Goal: Task Accomplishment & Management: Manage account settings

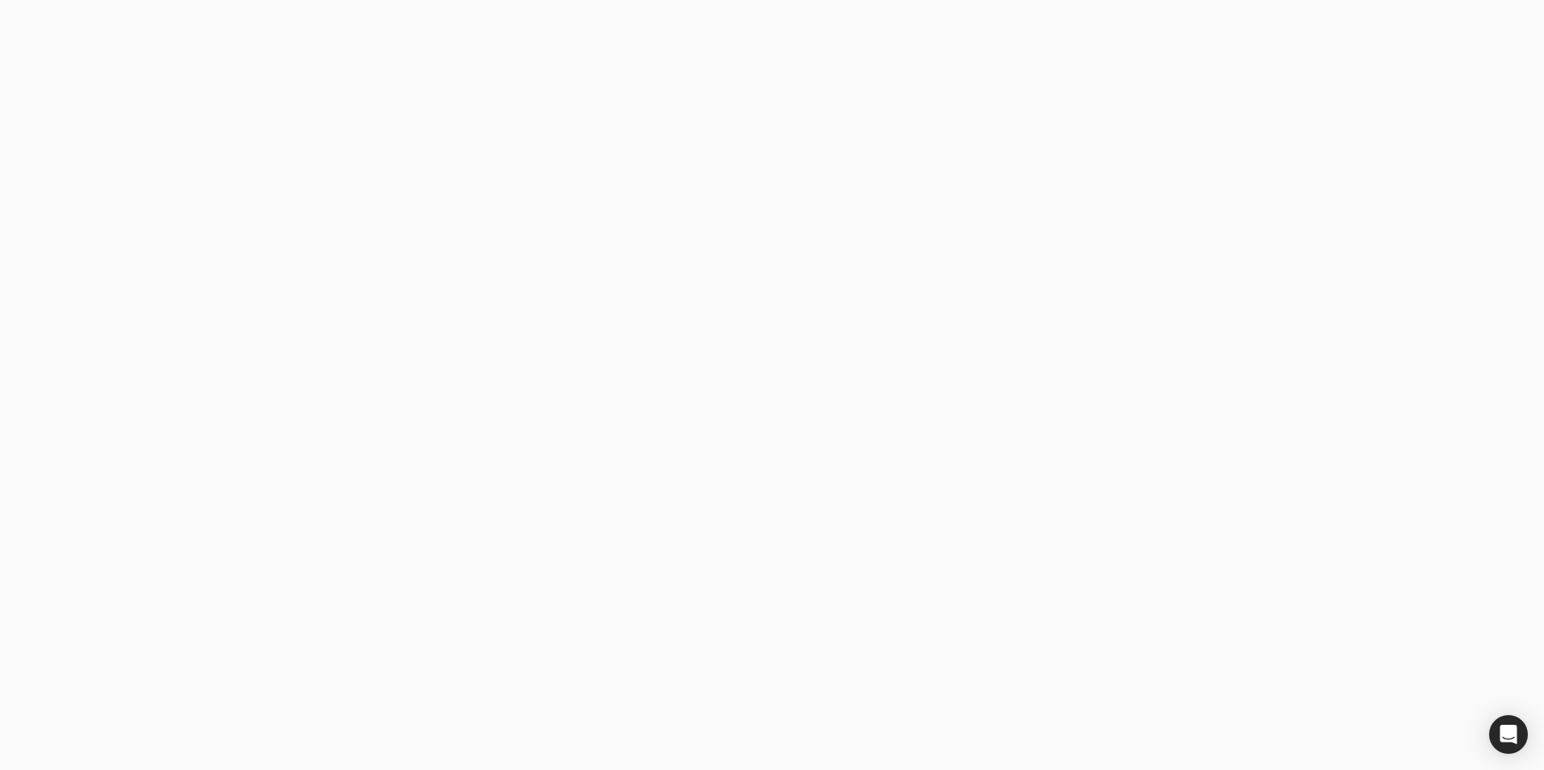
drag, startPoint x: 0, startPoint y: 0, endPoint x: 351, endPoint y: 503, distance: 613.2
click at [351, 503] on body at bounding box center [772, 385] width 1544 height 770
type email "[EMAIL_ADDRESS][DOMAIN_NAME]"
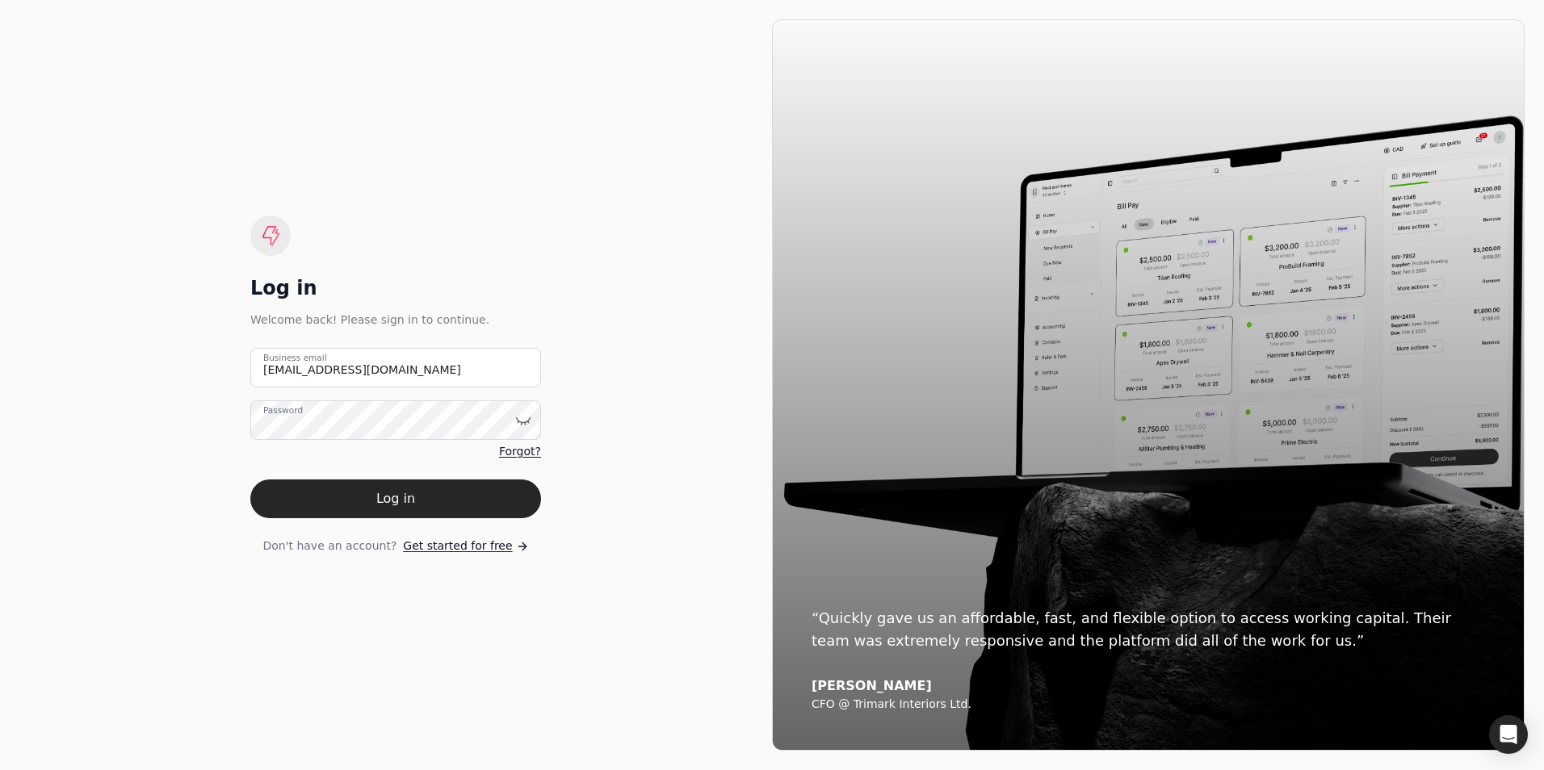
click at [351, 503] on button "Log in" at bounding box center [395, 499] width 291 height 39
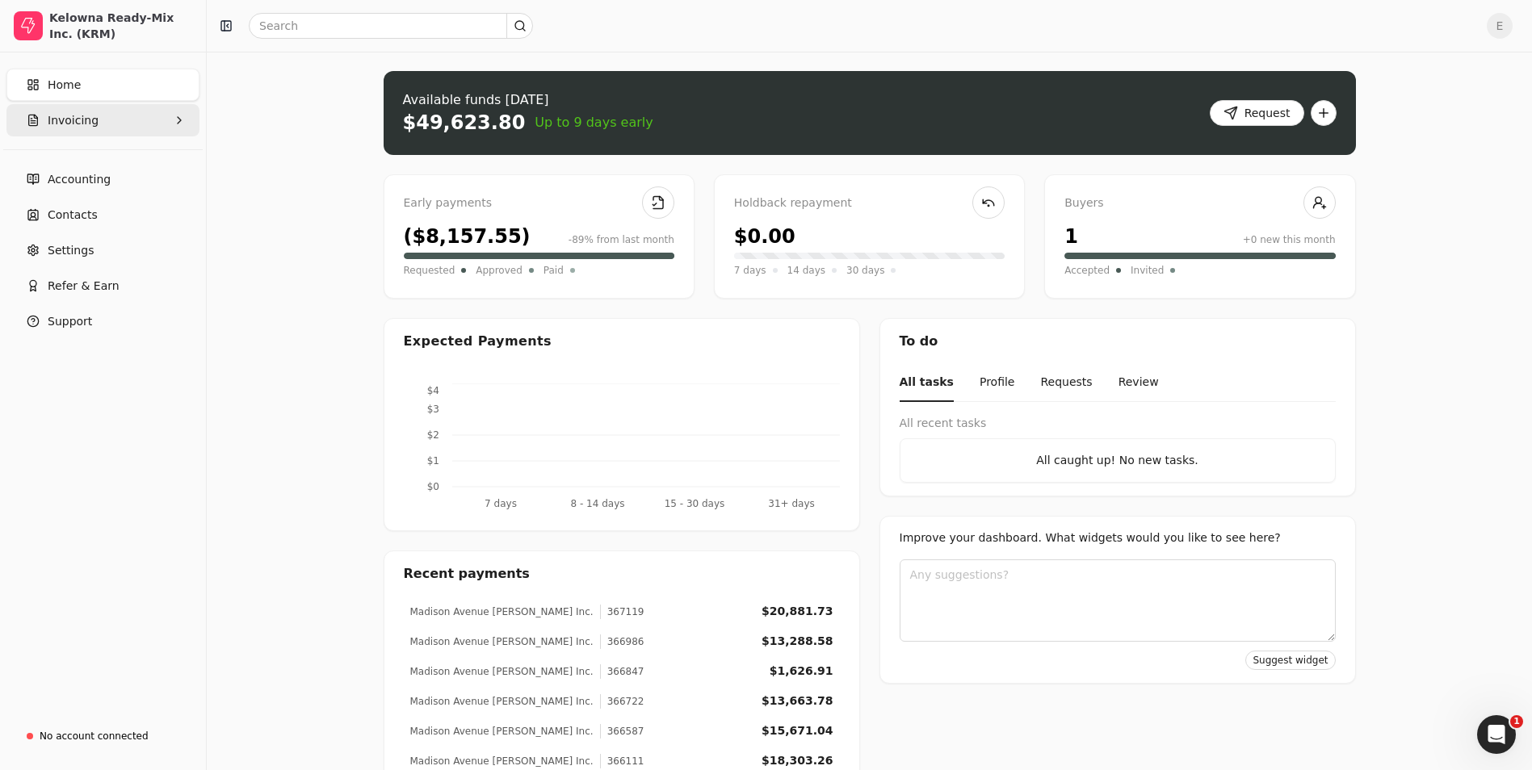
click at [94, 114] on button "Invoicing" at bounding box center [102, 120] width 193 height 32
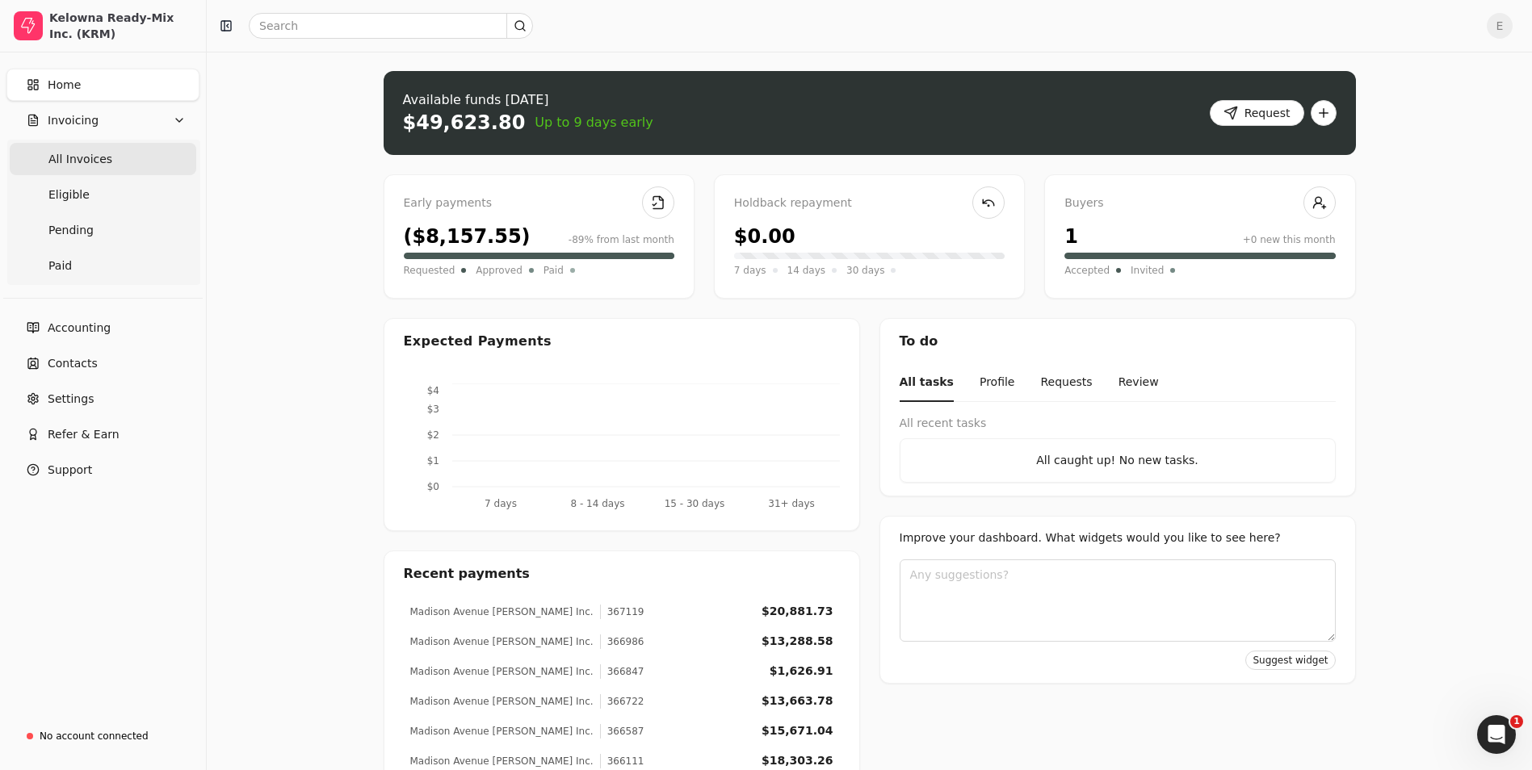
click at [99, 157] on span "All Invoices" at bounding box center [80, 159] width 64 height 17
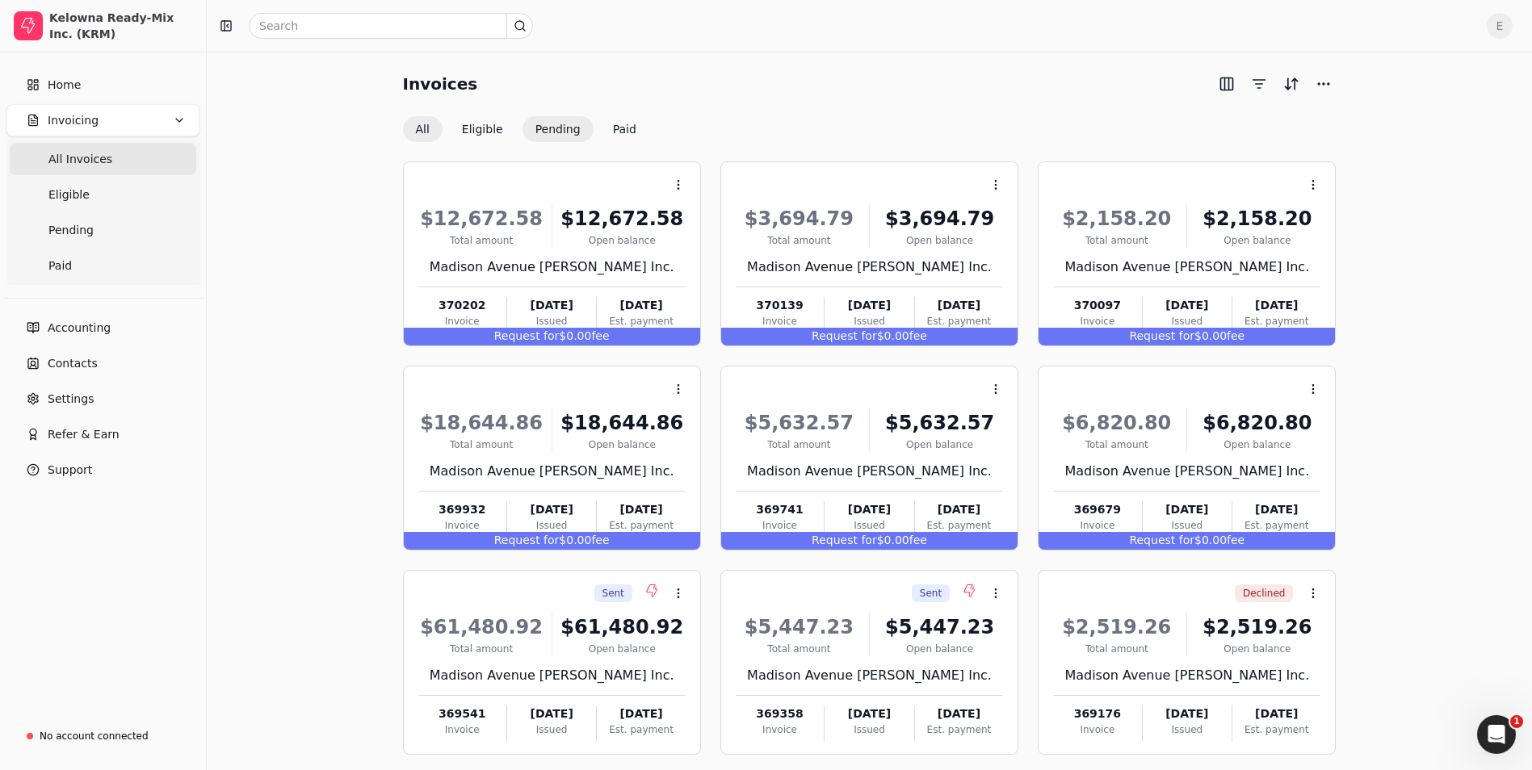
click at [549, 130] on button "Pending" at bounding box center [558, 129] width 71 height 26
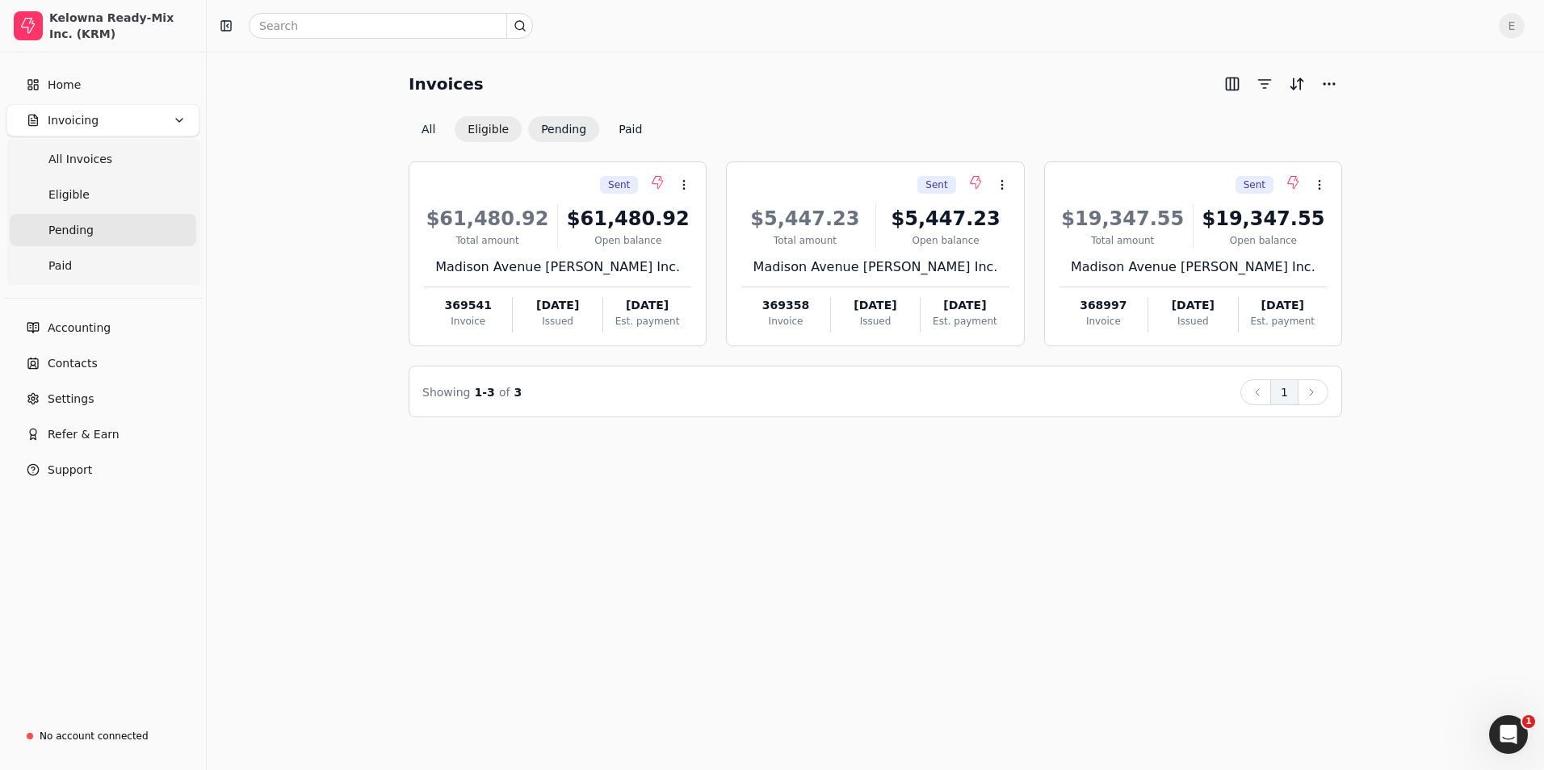
click at [488, 124] on button "Eligible" at bounding box center [488, 129] width 67 height 26
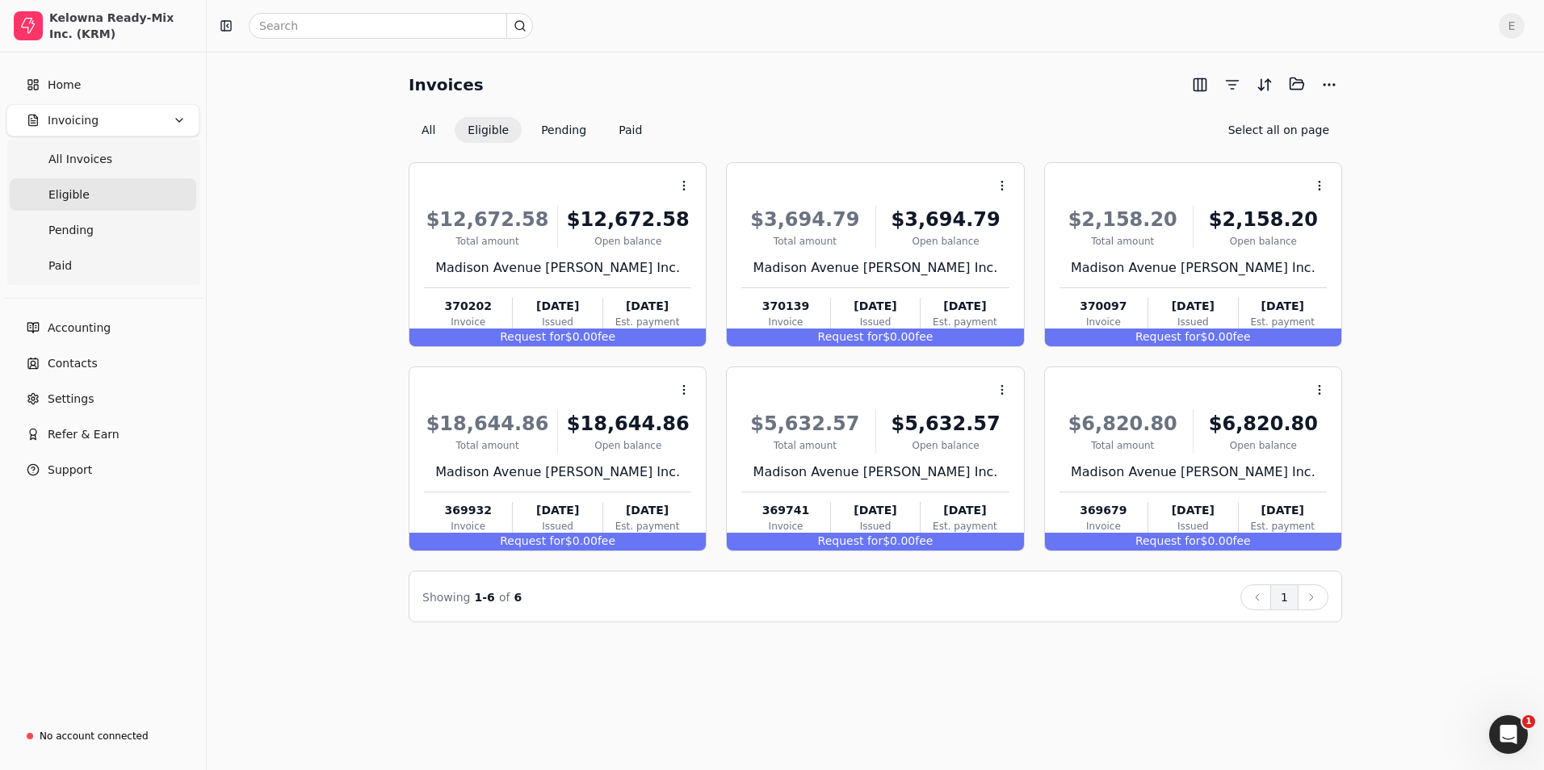
click at [434, 143] on div "Context Menu Button $12,672.58 Total amount $12,672.58 Open balance Madison Ave…" at bounding box center [876, 383] width 934 height 480
click at [428, 131] on button "All" at bounding box center [429, 130] width 40 height 26
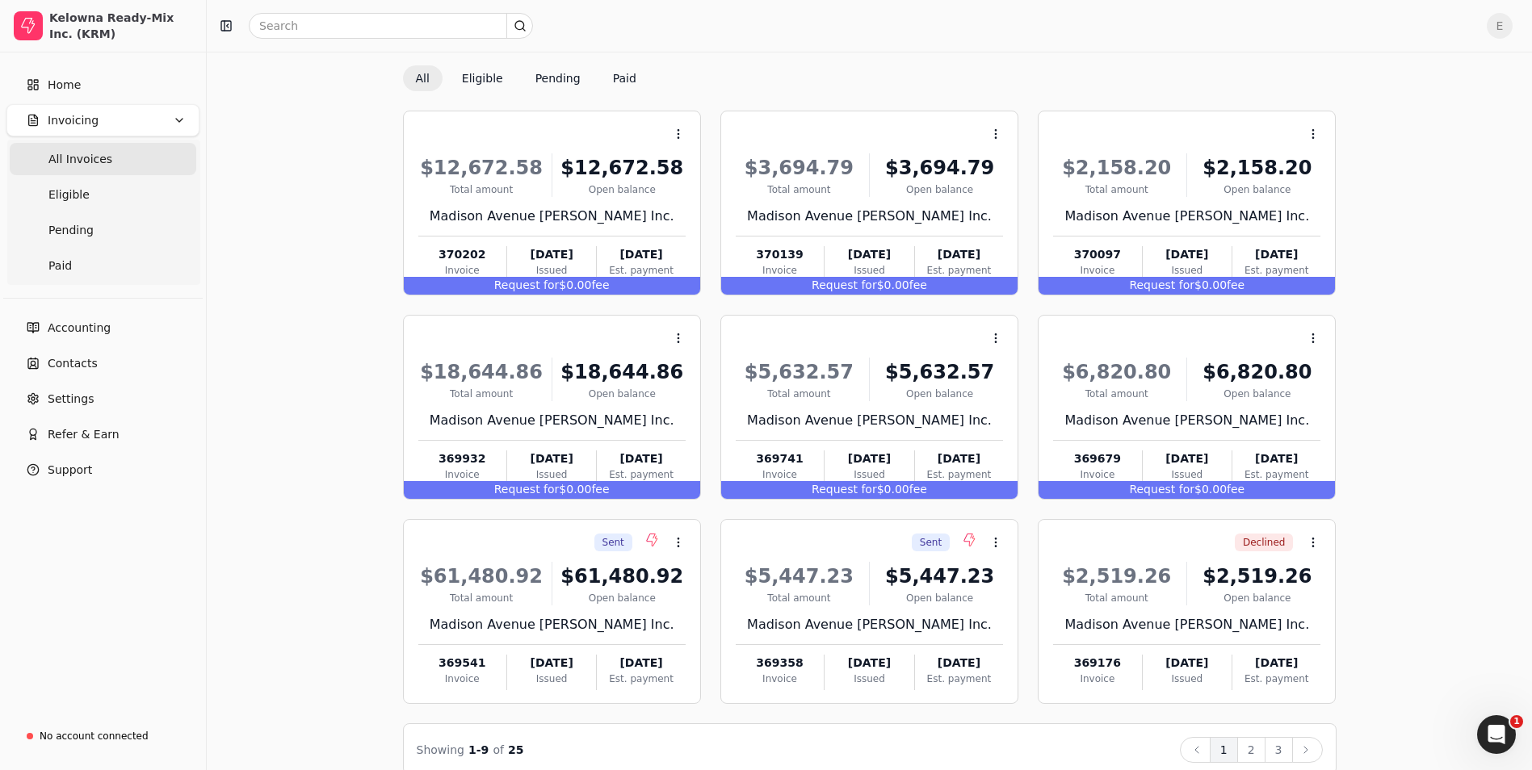
scroll to position [75, 0]
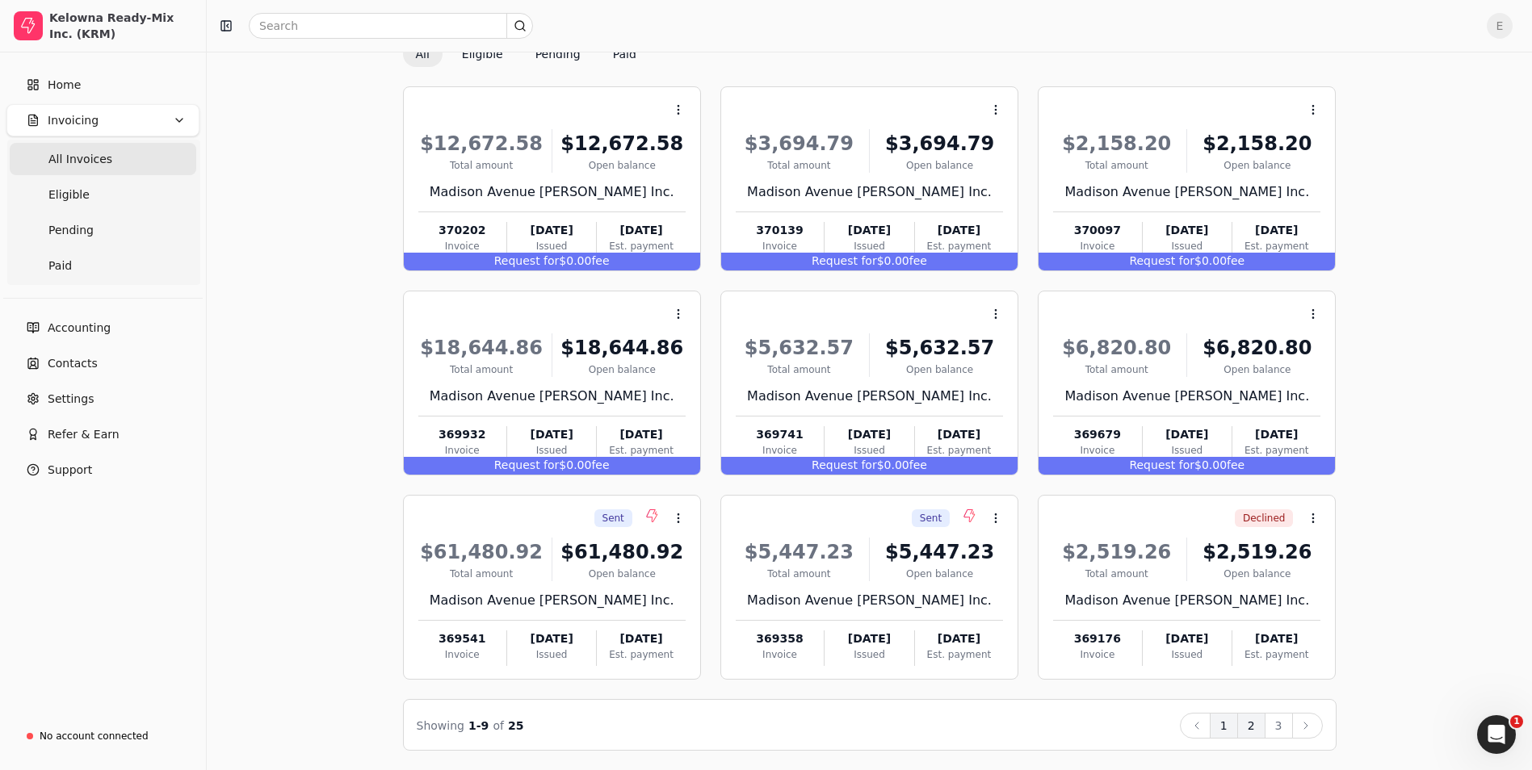
click at [1257, 733] on button "2" at bounding box center [1251, 726] width 28 height 26
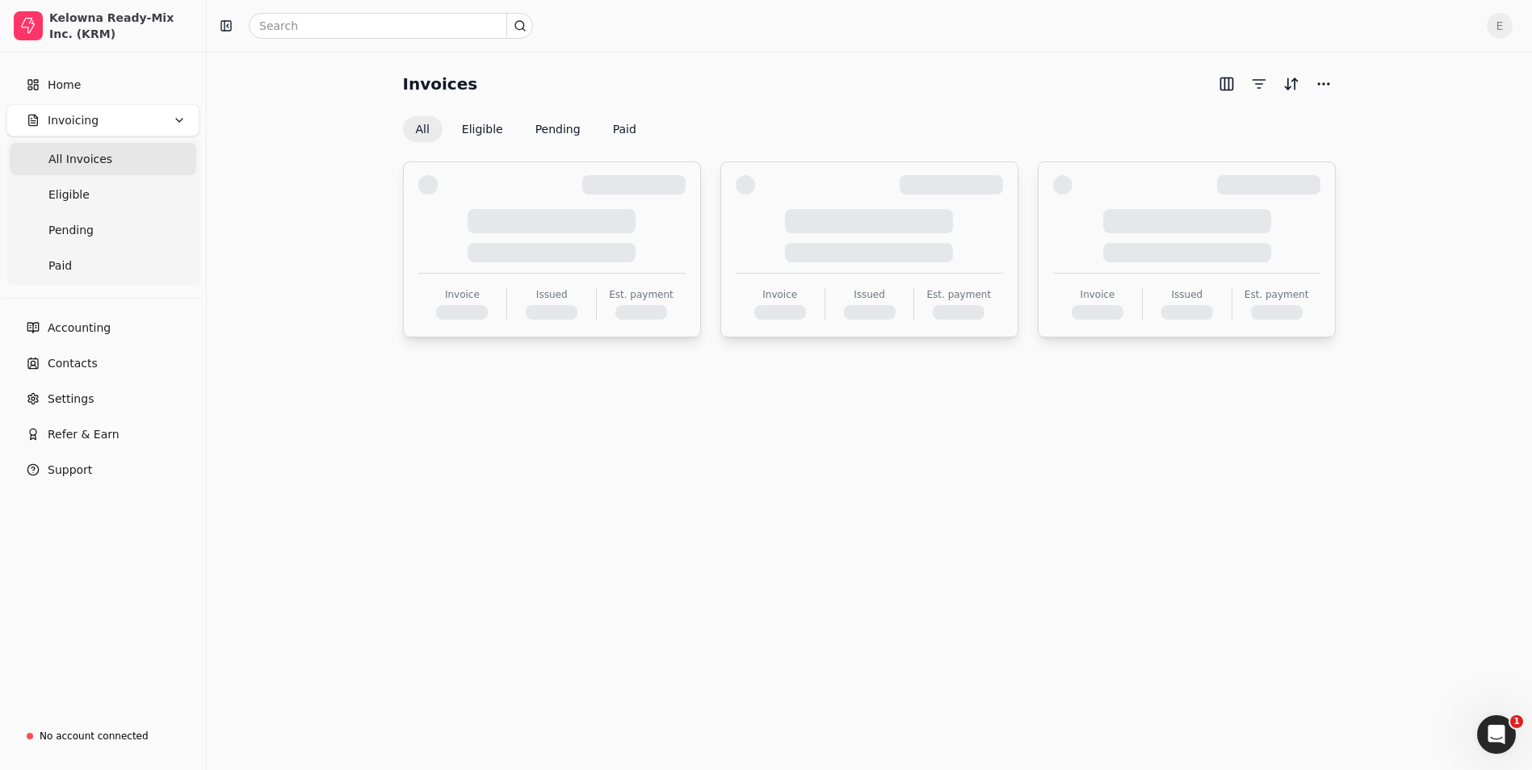
scroll to position [0, 0]
